Goal: Register for event/course

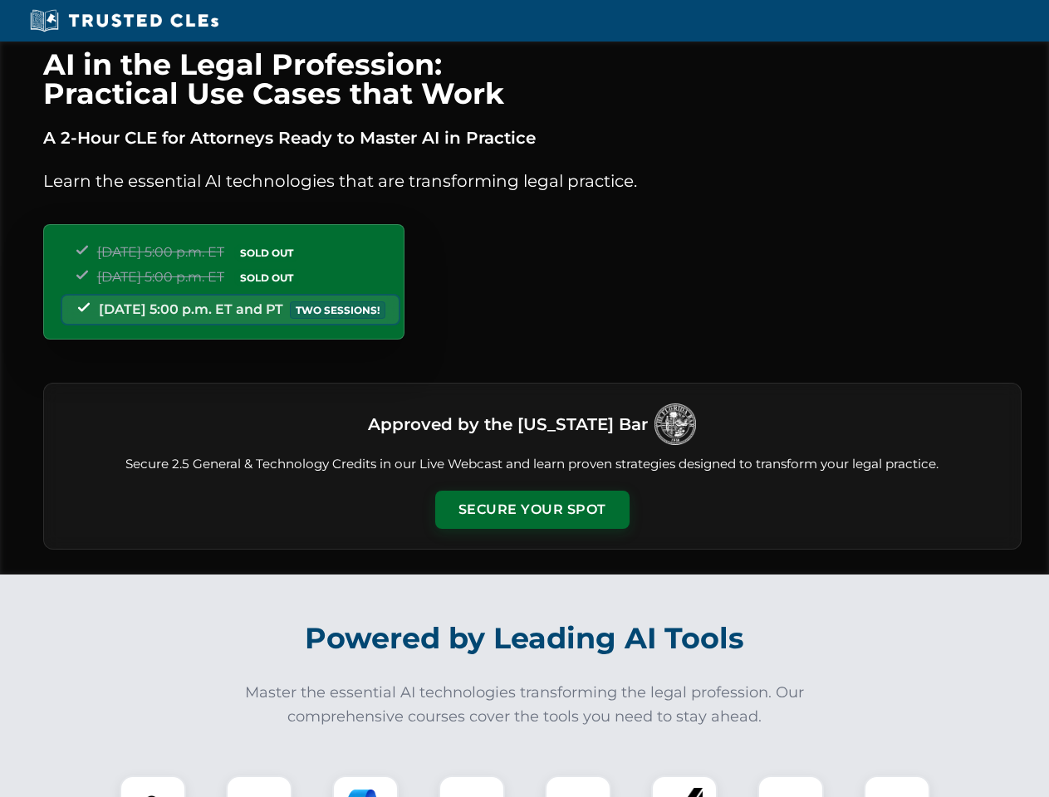
click at [532, 510] on button "Secure Your Spot" at bounding box center [532, 510] width 194 height 38
click at [153, 787] on img at bounding box center [153, 809] width 48 height 48
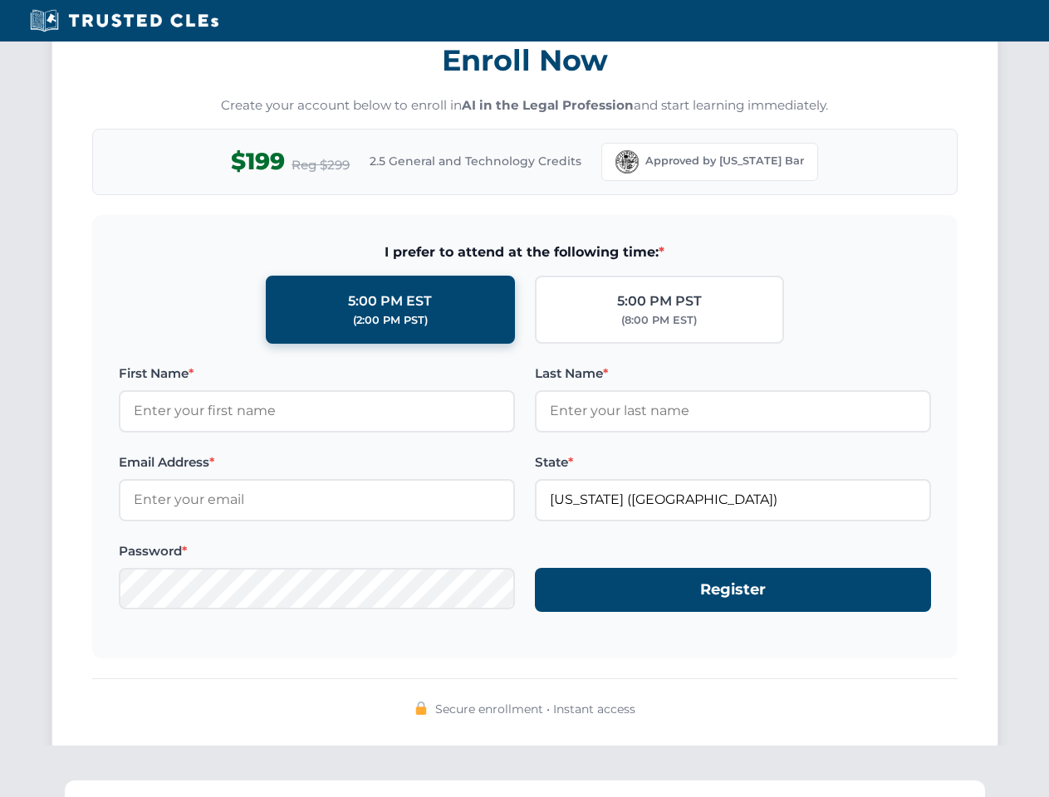
scroll to position [1630, 0]
